Goal: Transaction & Acquisition: Purchase product/service

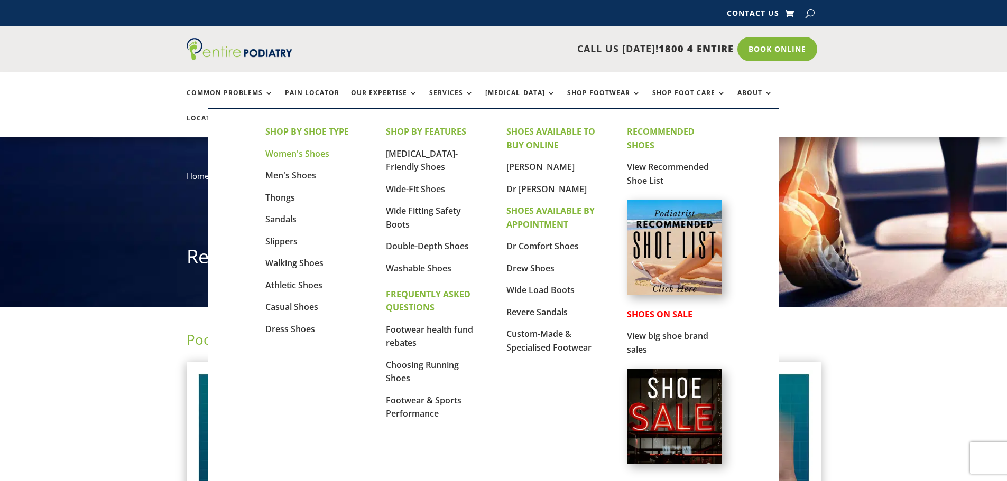
click at [311, 154] on link "Women's Shoes" at bounding box center [297, 154] width 64 height 12
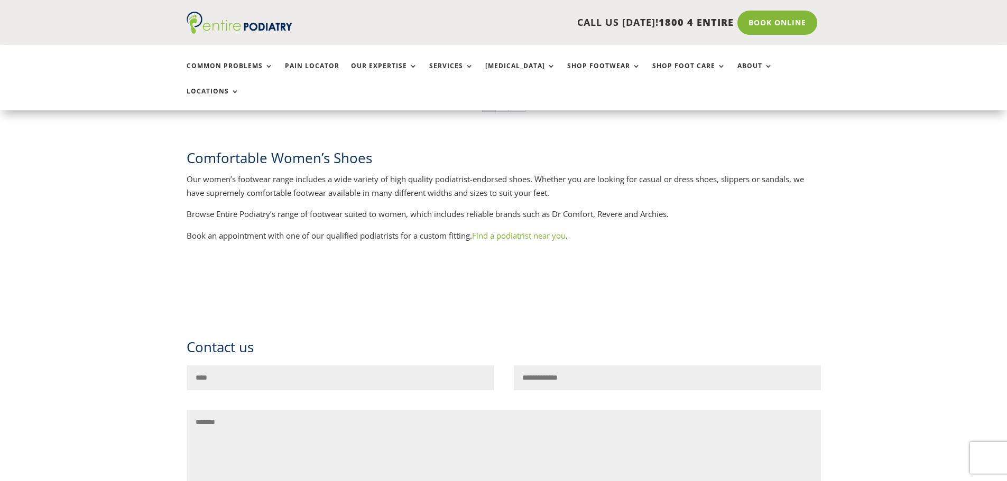
scroll to position [1818, 0]
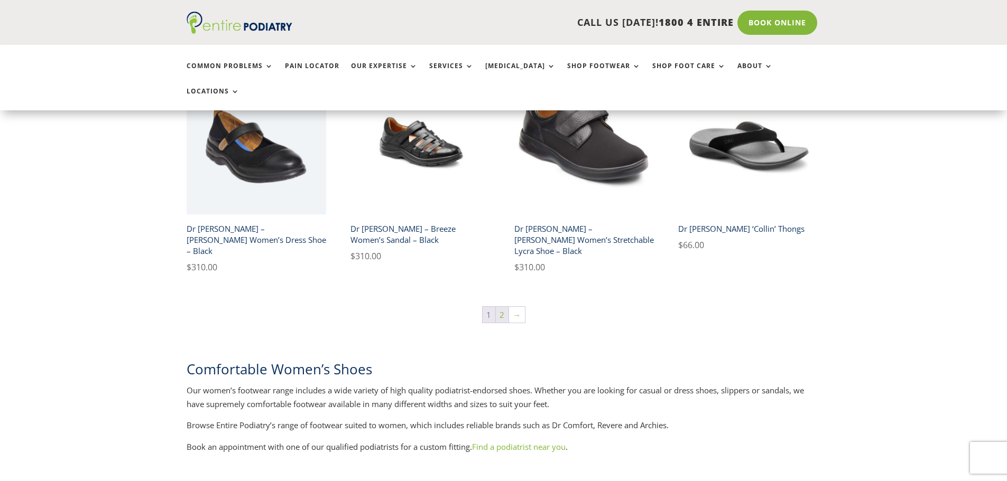
click at [506, 307] on link "2" at bounding box center [502, 315] width 13 height 16
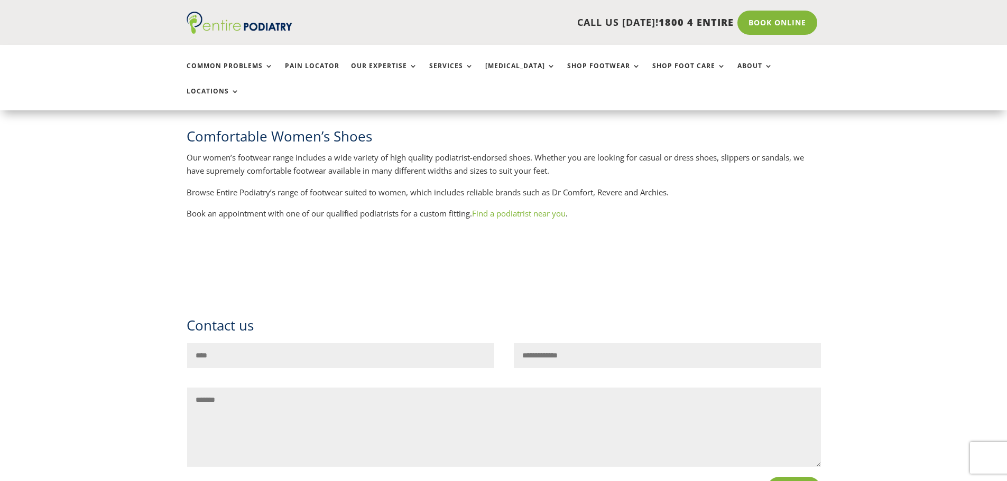
scroll to position [592, 0]
